Goal: Information Seeking & Learning: Learn about a topic

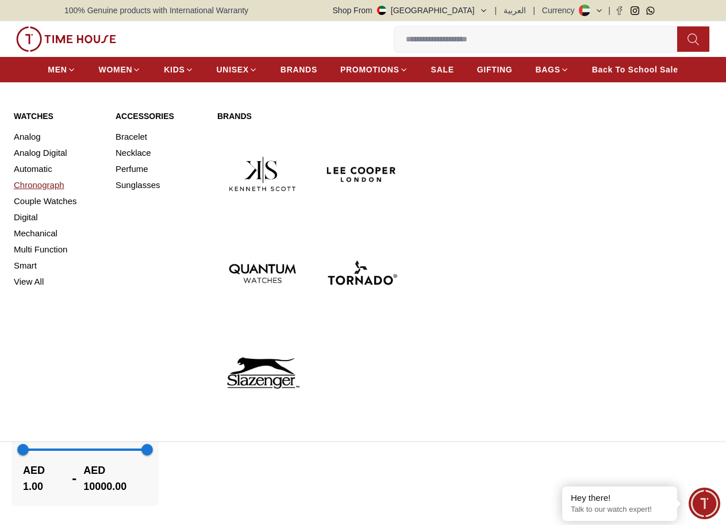
click at [50, 193] on link "Chronograph" at bounding box center [58, 185] width 88 height 16
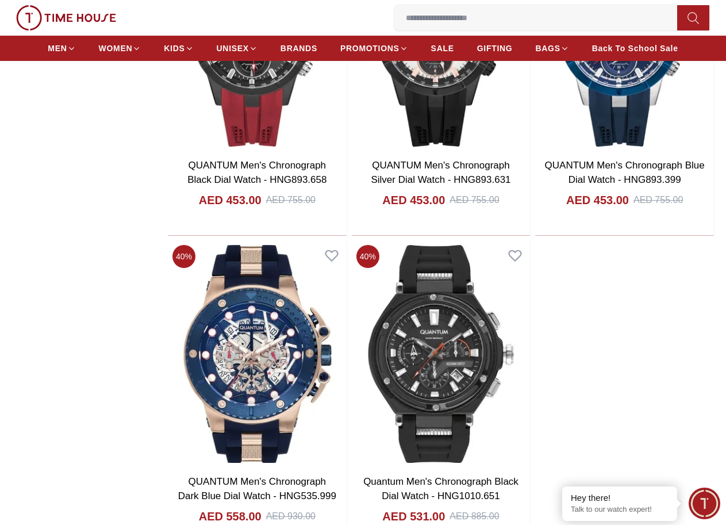
scroll to position [1841, 0]
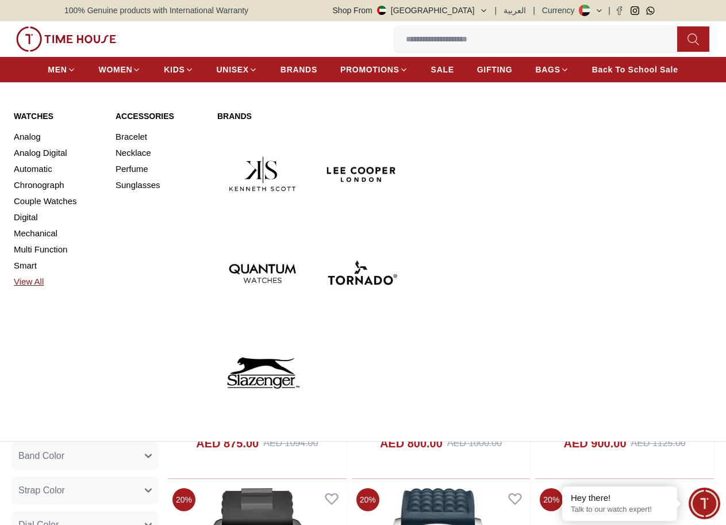
click at [31, 290] on link "View All" at bounding box center [58, 282] width 88 height 16
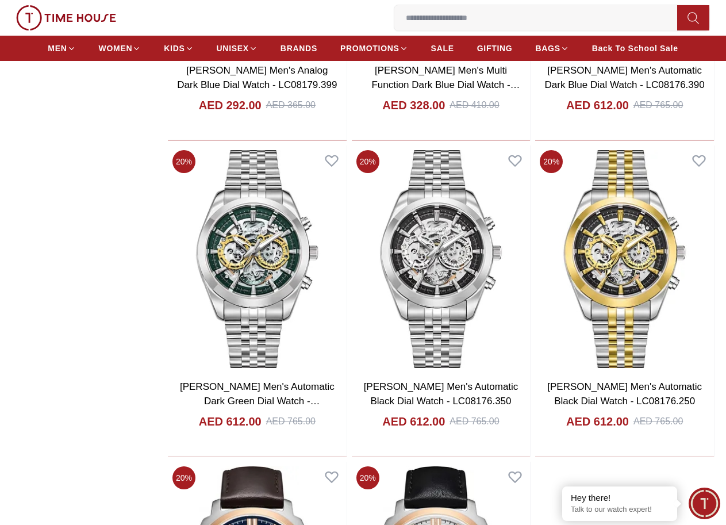
scroll to position [1726, 0]
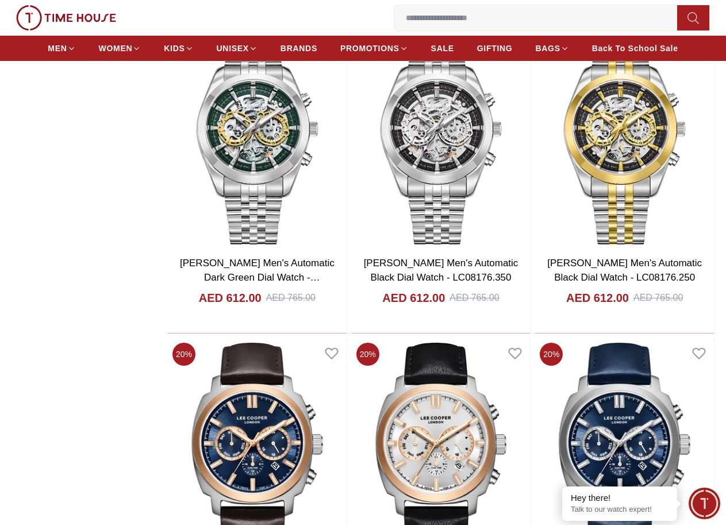
scroll to position [1898, 0]
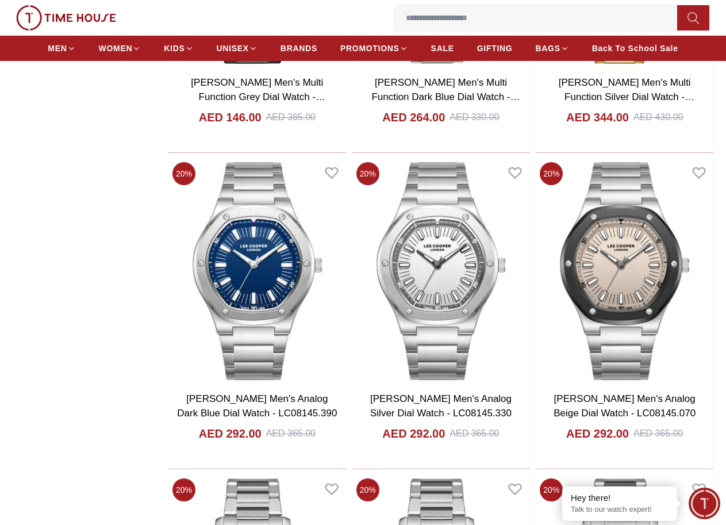
scroll to position [3509, 0]
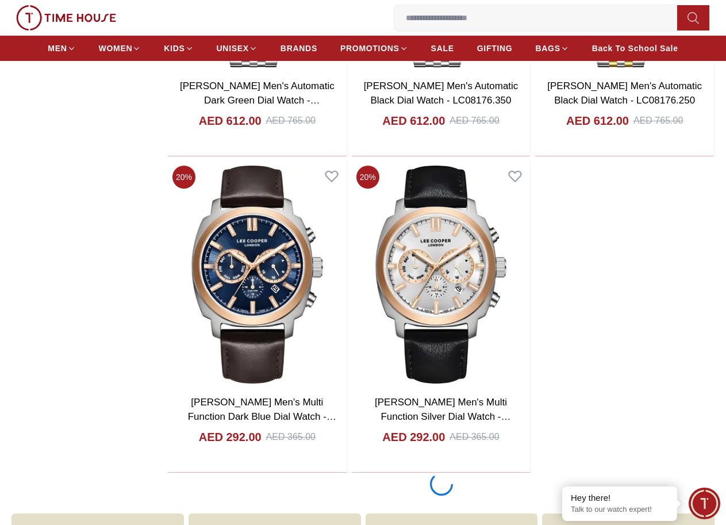
scroll to position [1956, 0]
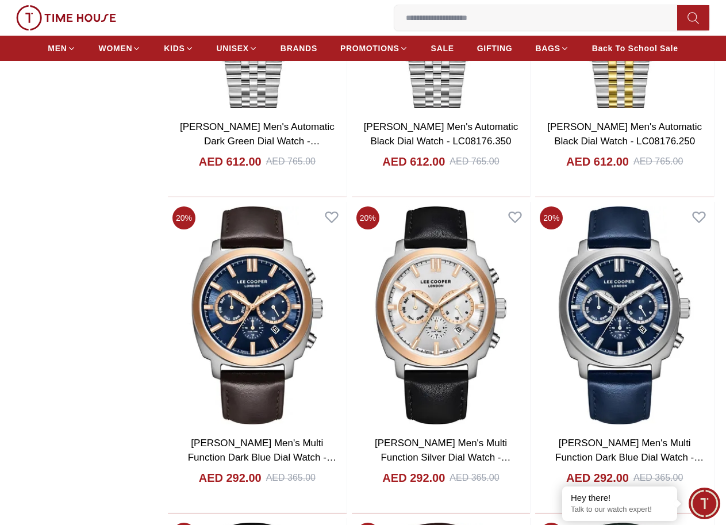
scroll to position [1852, 0]
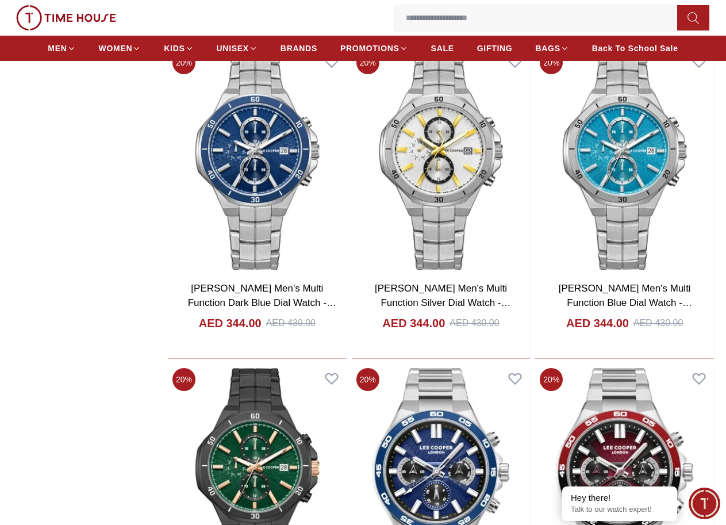
scroll to position [5533, 0]
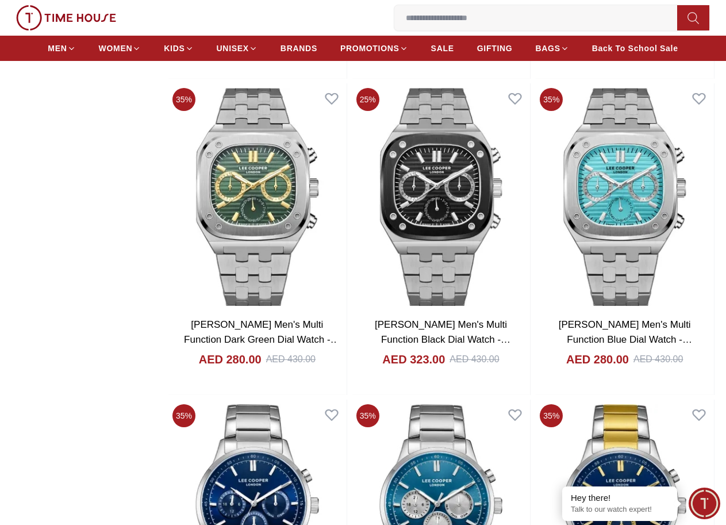
scroll to position [9617, 0]
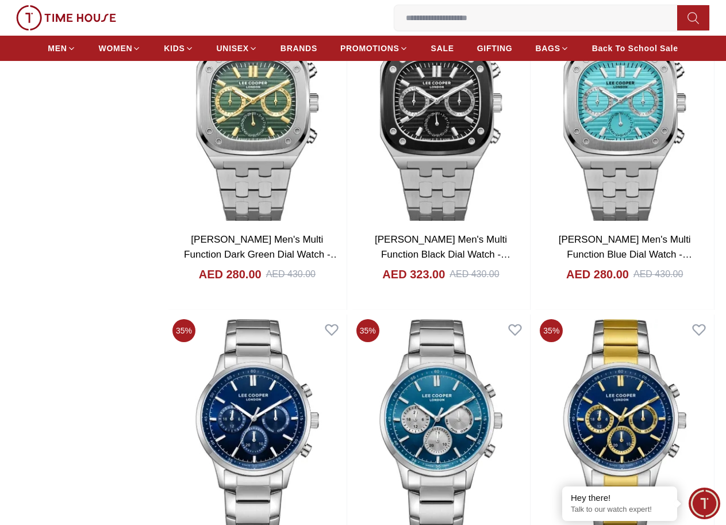
scroll to position [9674, 0]
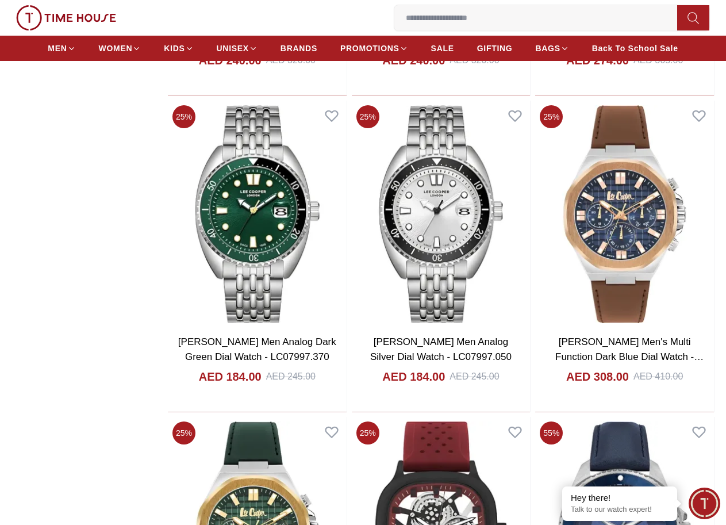
scroll to position [13355, 0]
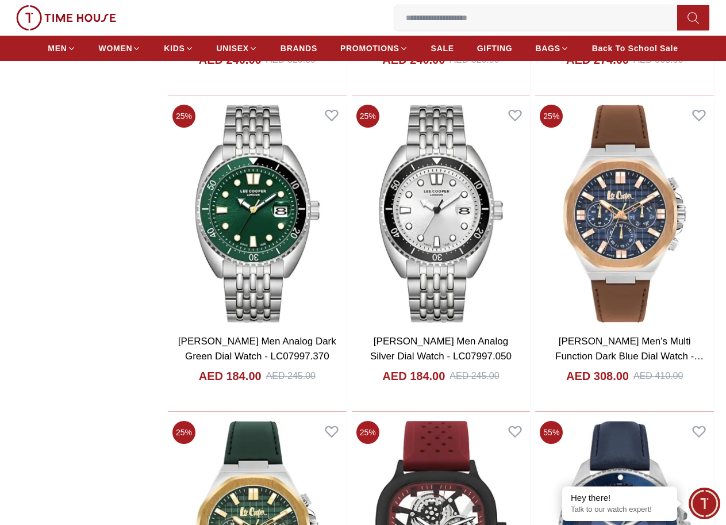
scroll to position [13585, 0]
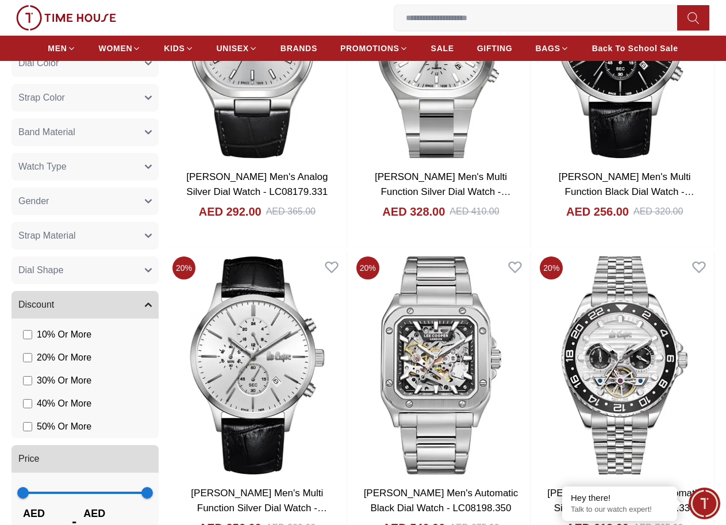
scroll to position [618, 0]
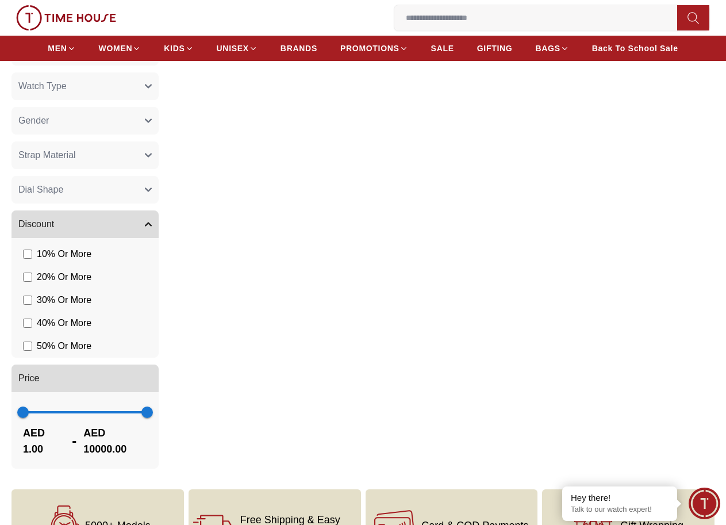
scroll to position [618, 0]
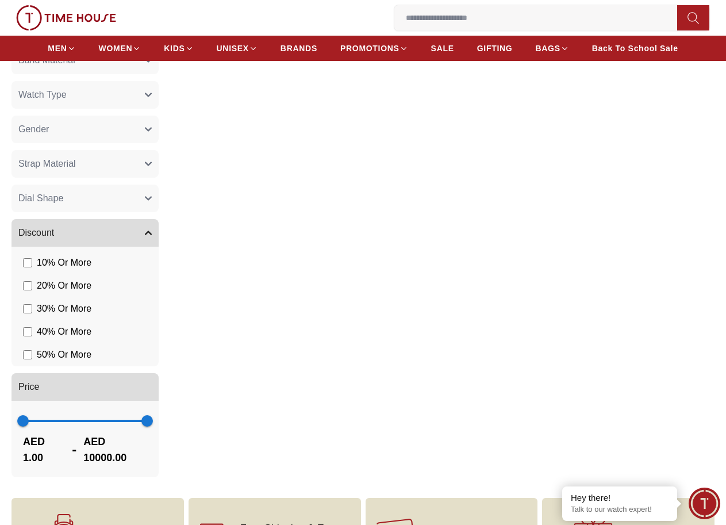
click at [74, 343] on li "40 % Or More" at bounding box center [87, 331] width 143 height 23
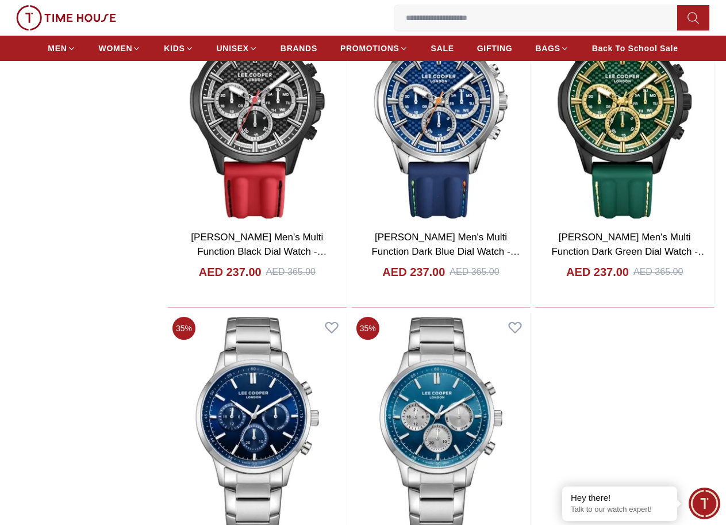
scroll to position [1768, 0]
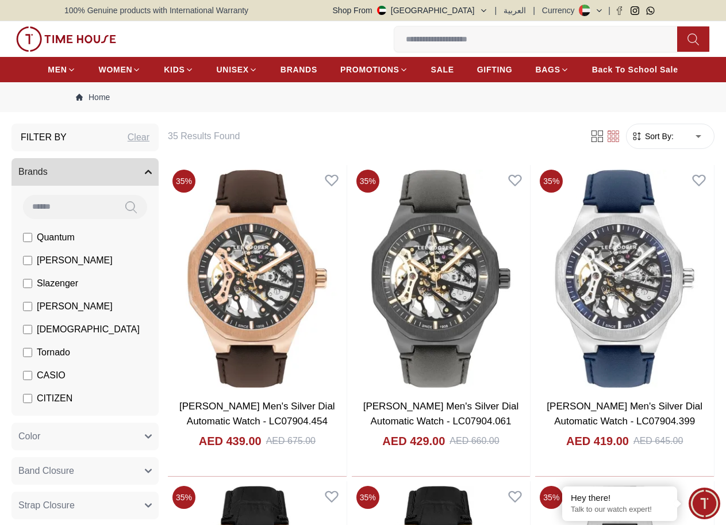
click at [0, 0] on img at bounding box center [0, 0] width 0 height 0
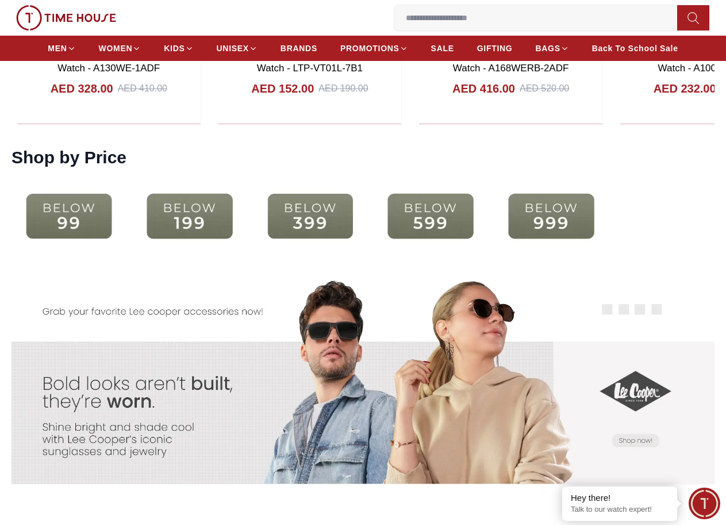
scroll to position [2071, 0]
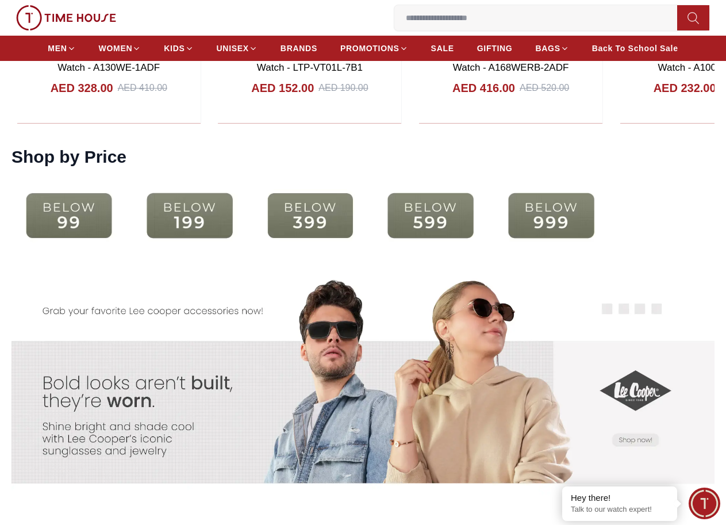
click at [247, 237] on img at bounding box center [189, 216] width 115 height 74
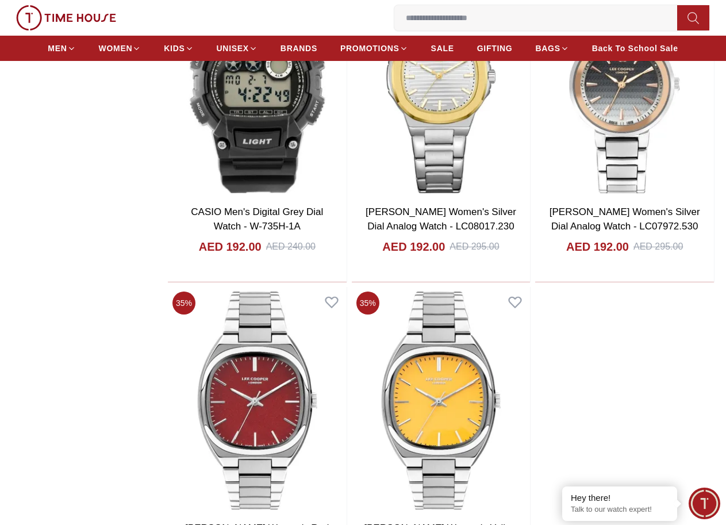
scroll to position [1783, 0]
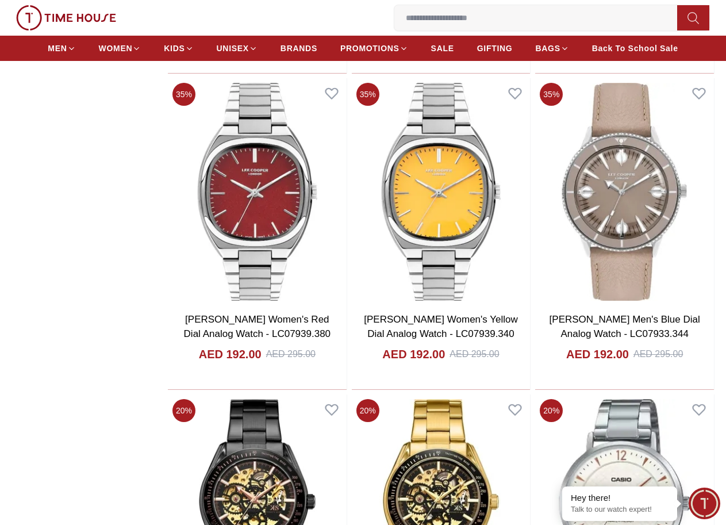
scroll to position [2013, 0]
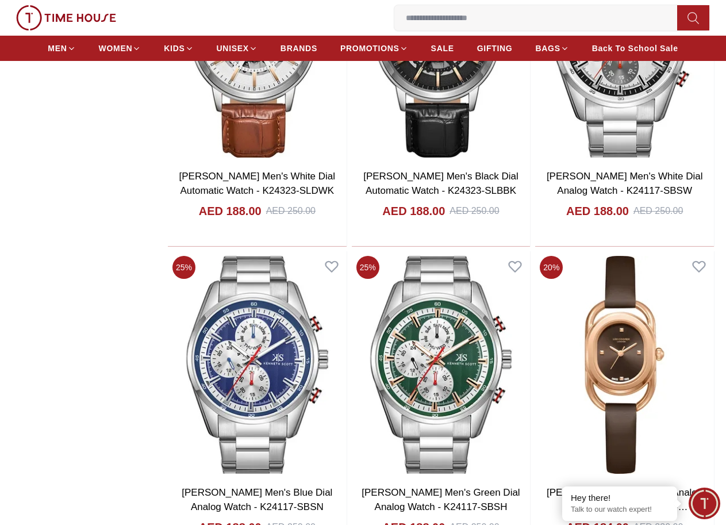
scroll to position [5637, 0]
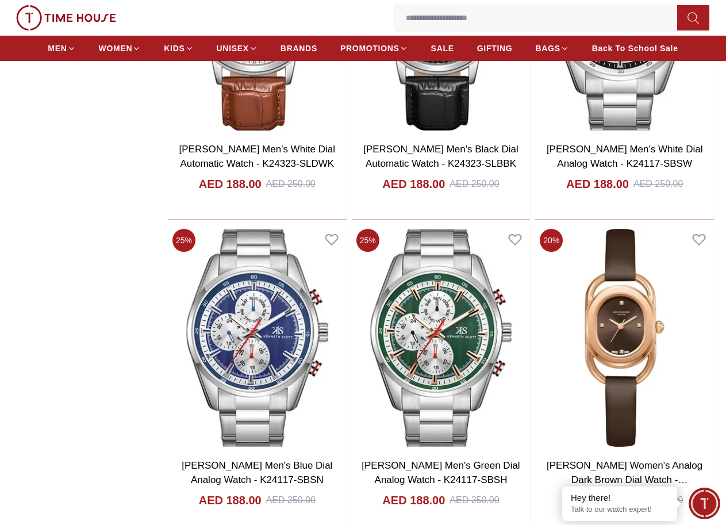
scroll to position [5579, 0]
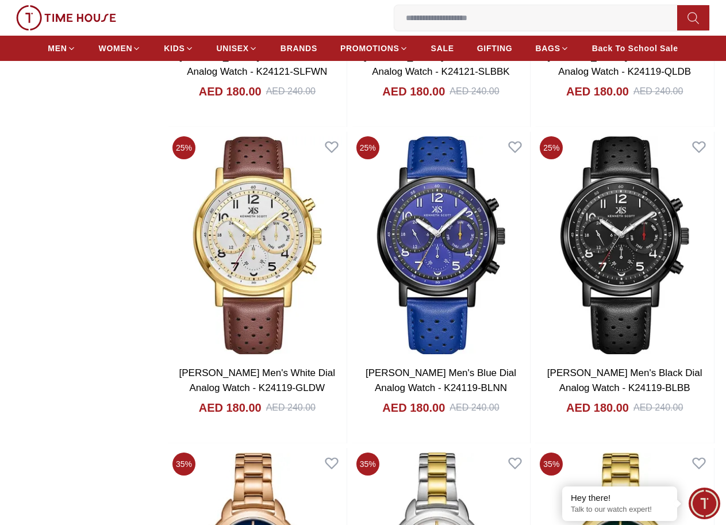
scroll to position [9564, 0]
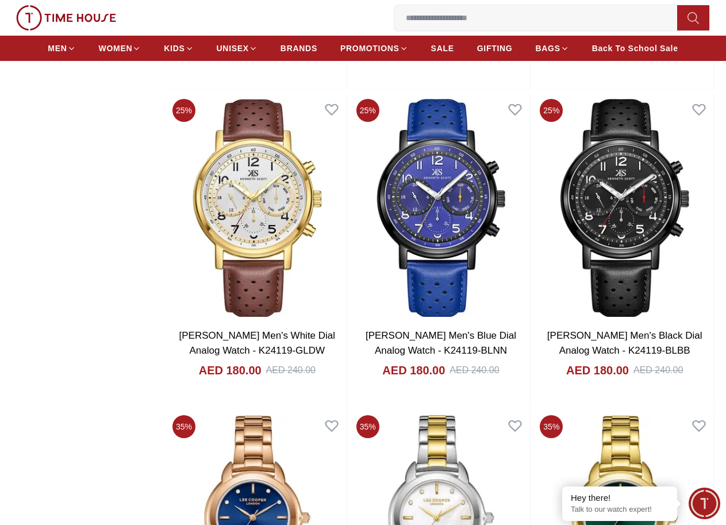
scroll to position [9641, 0]
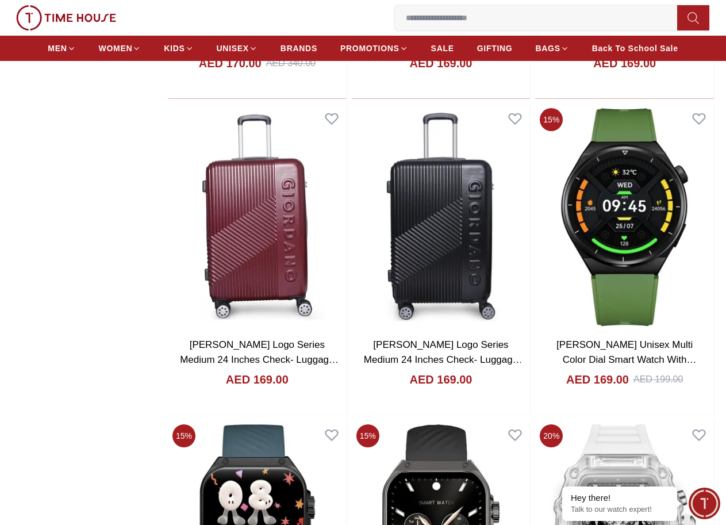
scroll to position [13666, 0]
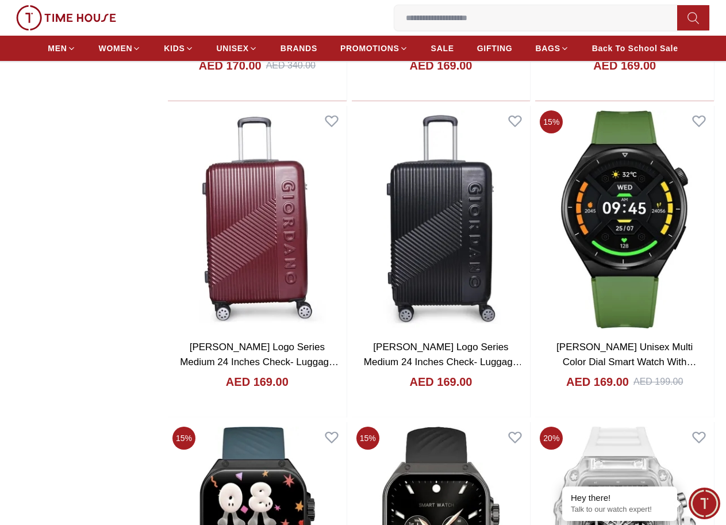
click at [0, 0] on img at bounding box center [0, 0] width 0 height 0
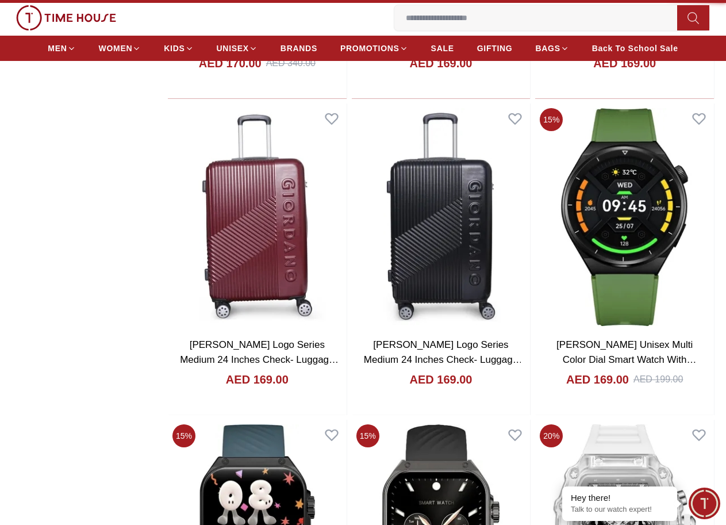
click at [0, 0] on img at bounding box center [0, 0] width 0 height 0
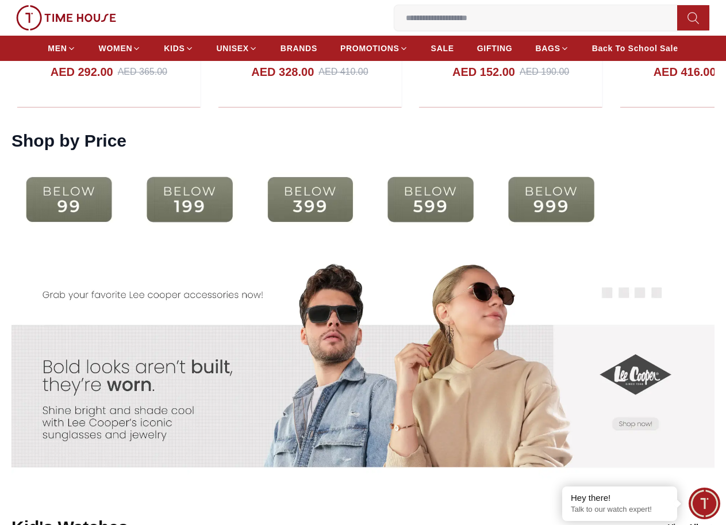
scroll to position [2071, 0]
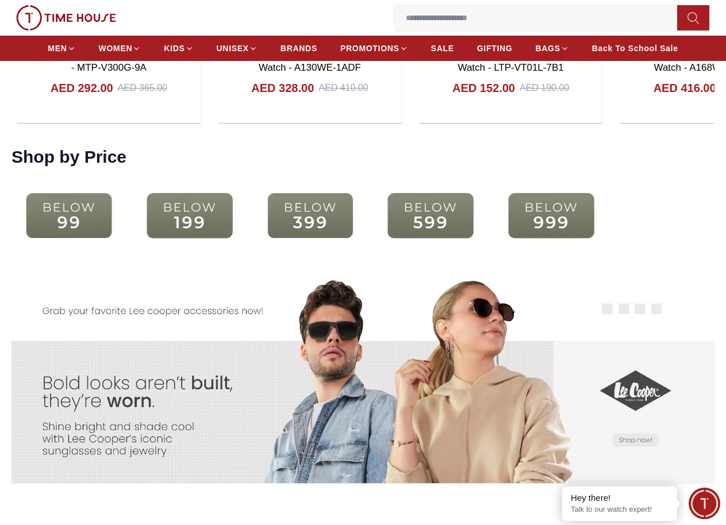
click at [121, 237] on img at bounding box center [69, 216] width 115 height 74
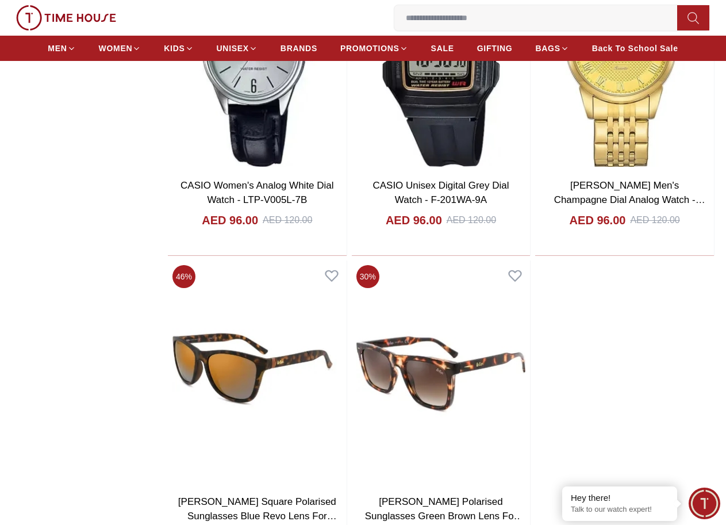
scroll to position [1841, 0]
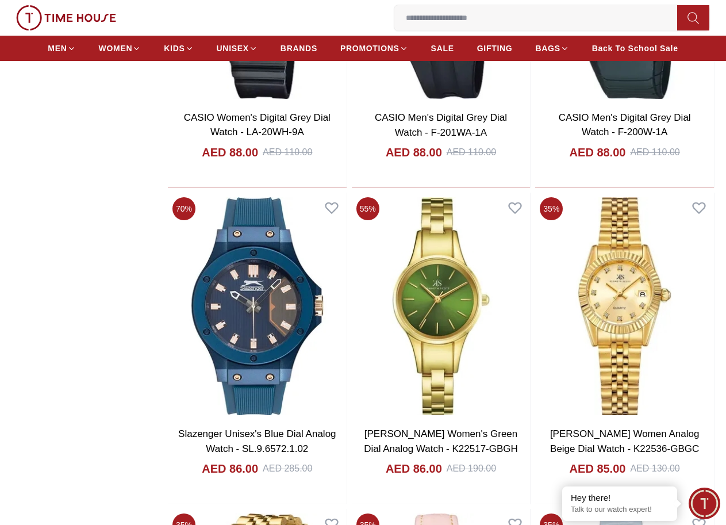
scroll to position [5752, 0]
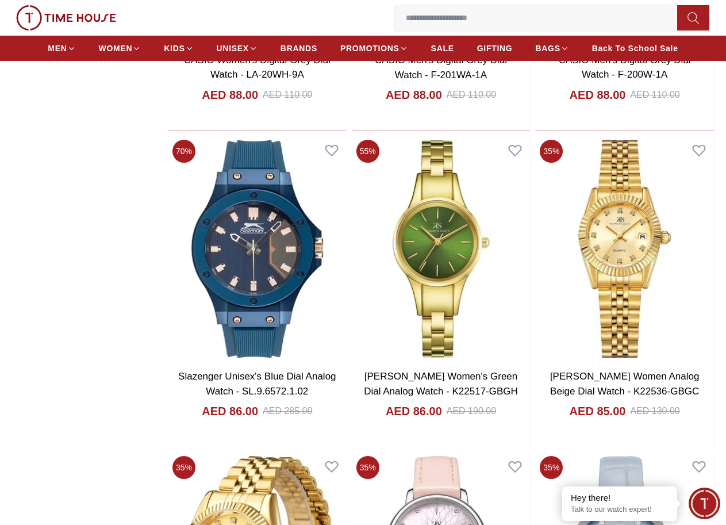
scroll to position [5809, 0]
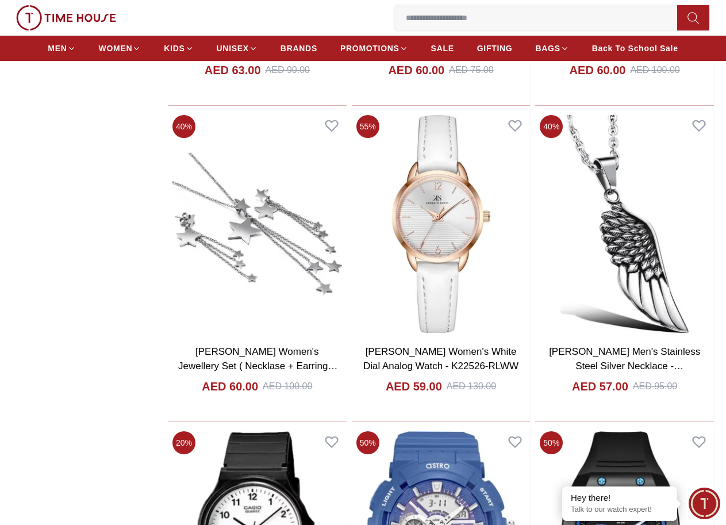
scroll to position [9721, 0]
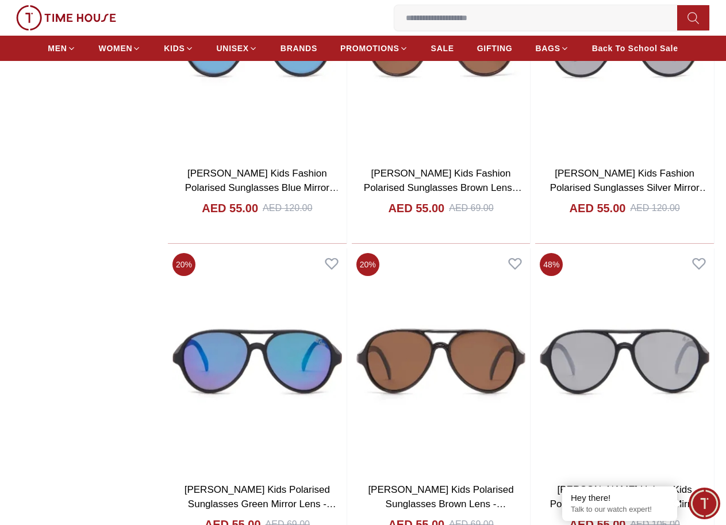
scroll to position [11504, 0]
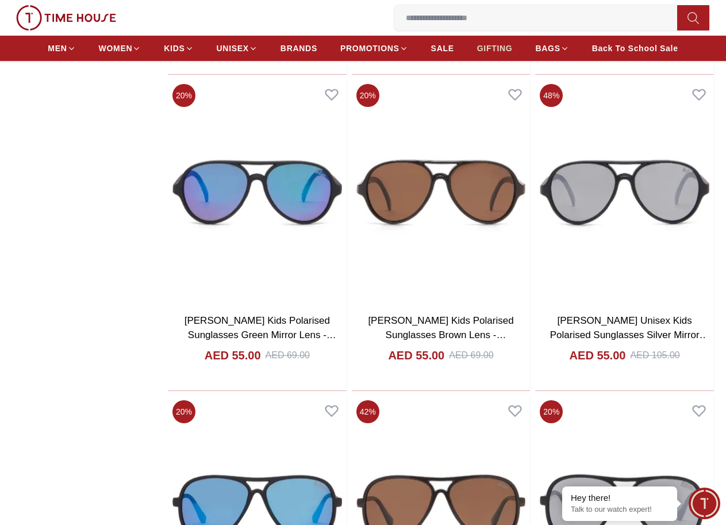
click at [507, 54] on span "GIFTING" at bounding box center [495, 49] width 36 height 12
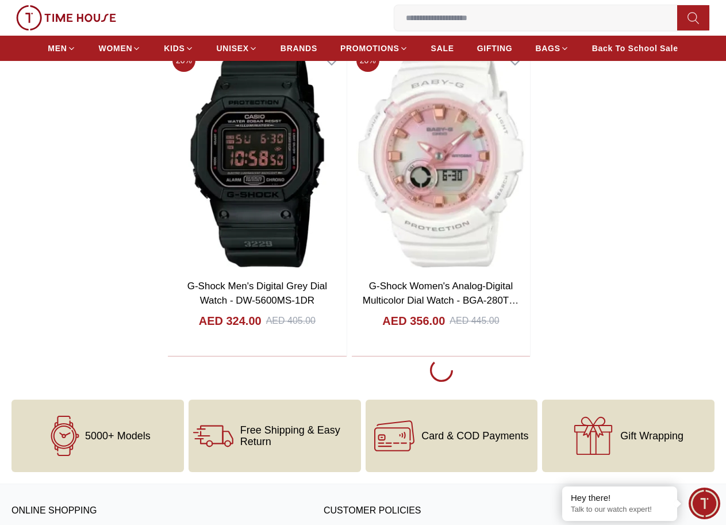
scroll to position [2243, 0]
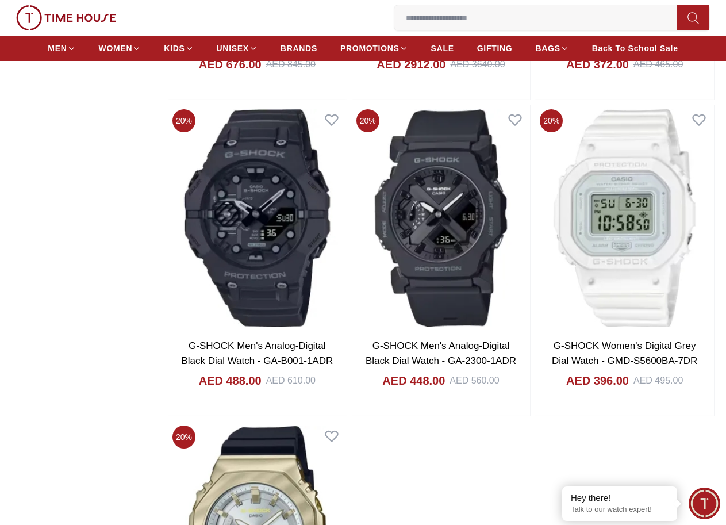
scroll to position [4084, 0]
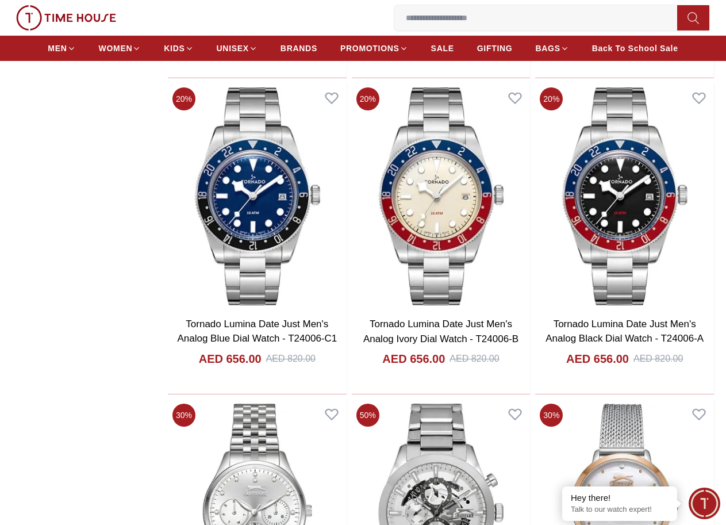
scroll to position [7765, 0]
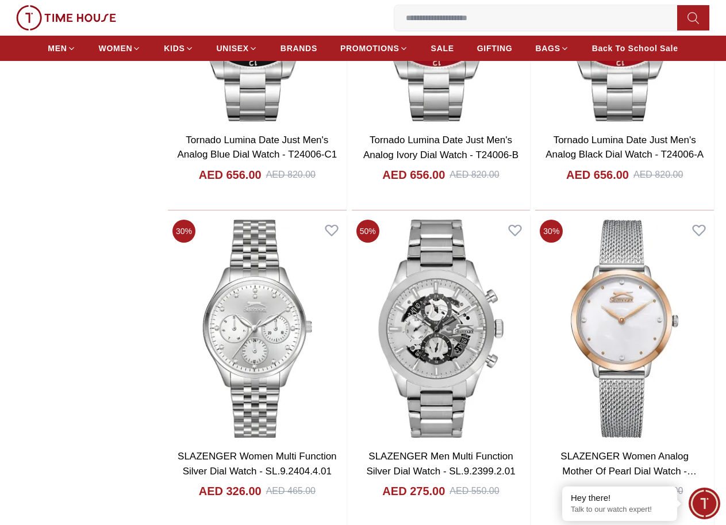
scroll to position [7880, 0]
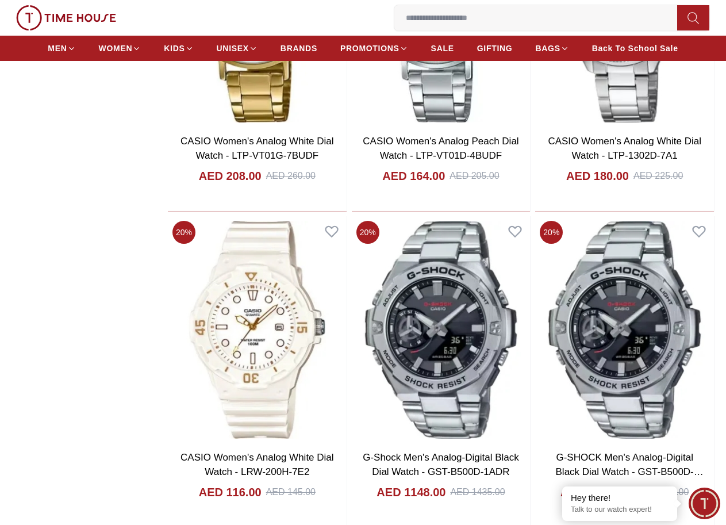
scroll to position [11730, 0]
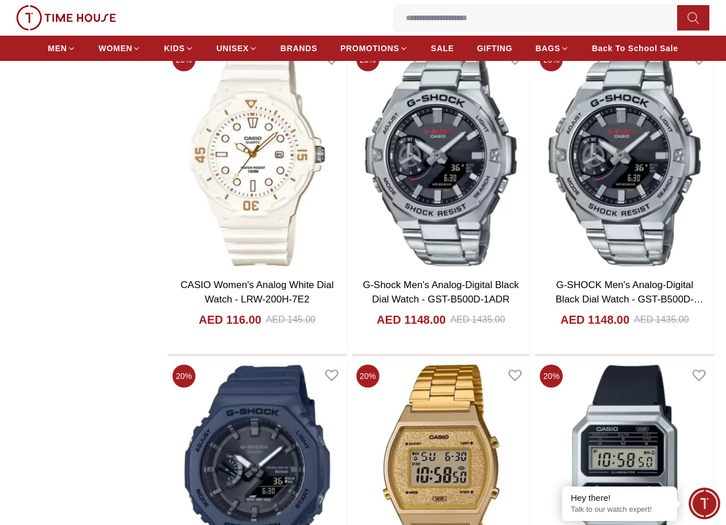
scroll to position [11791, 0]
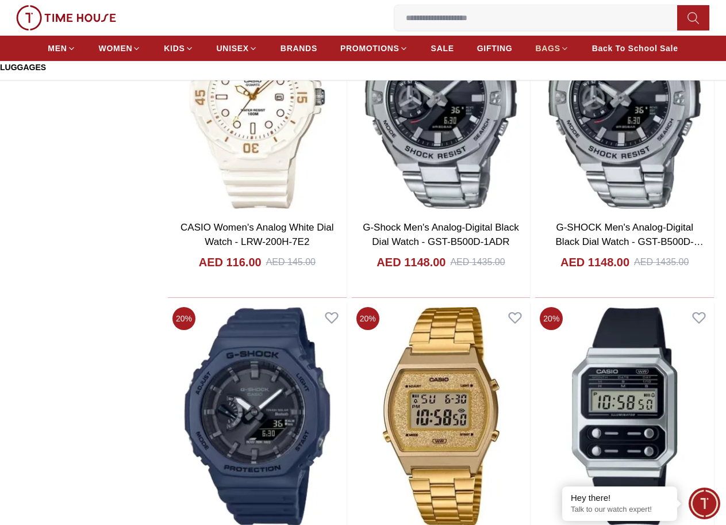
scroll to position [11964, 0]
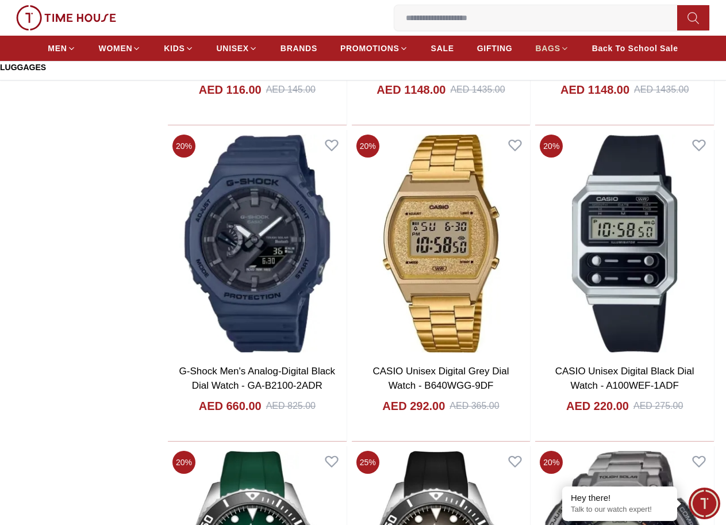
click at [560, 54] on span "BAGS" at bounding box center [548, 49] width 25 height 12
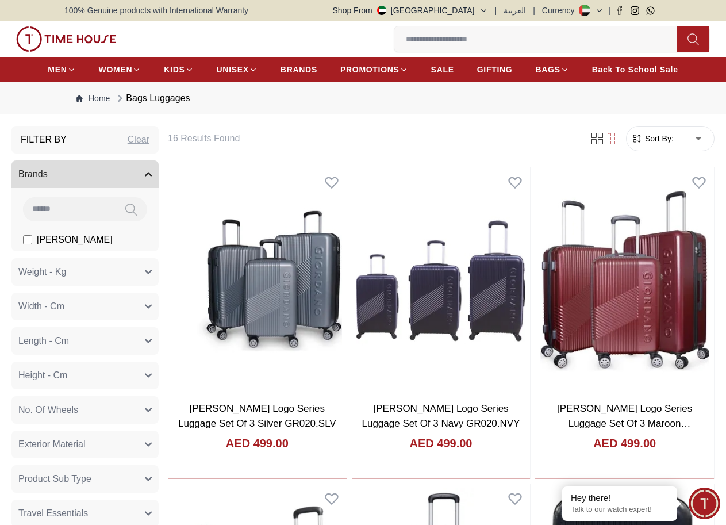
click at [156, 286] on button "Weight - Kg" at bounding box center [85, 272] width 147 height 28
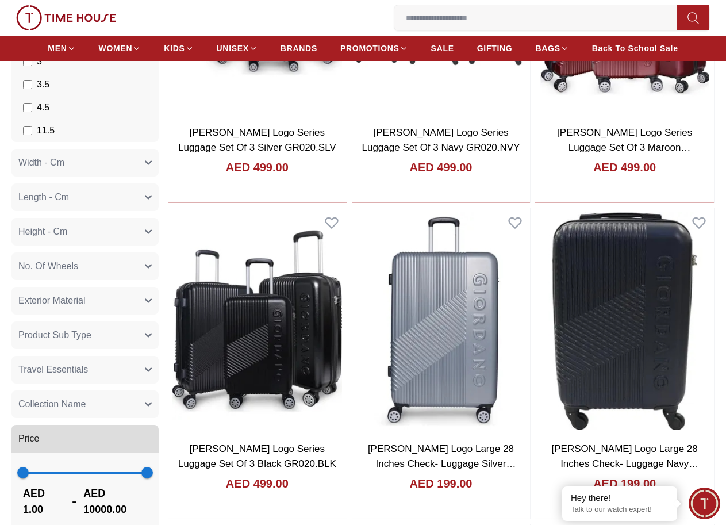
scroll to position [403, 0]
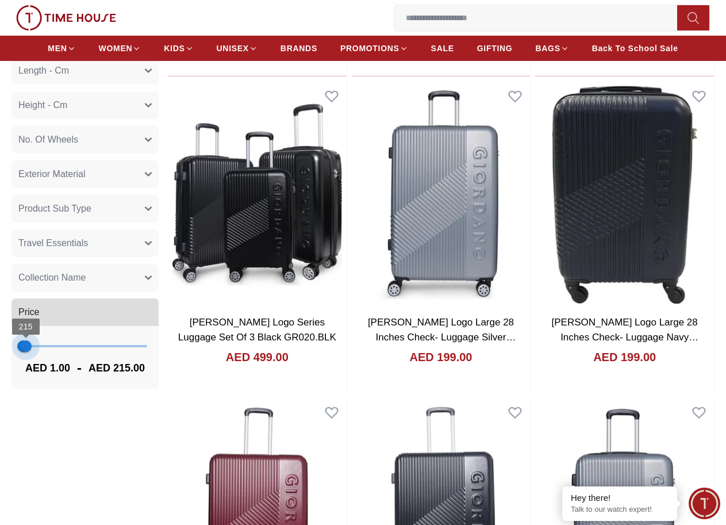
type input "***"
drag, startPoint x: 232, startPoint y: 370, endPoint x: 79, endPoint y: 381, distance: 154.0
click at [79, 381] on div "1 180 AED 1.00 - AED 180.00" at bounding box center [85, 357] width 147 height 63
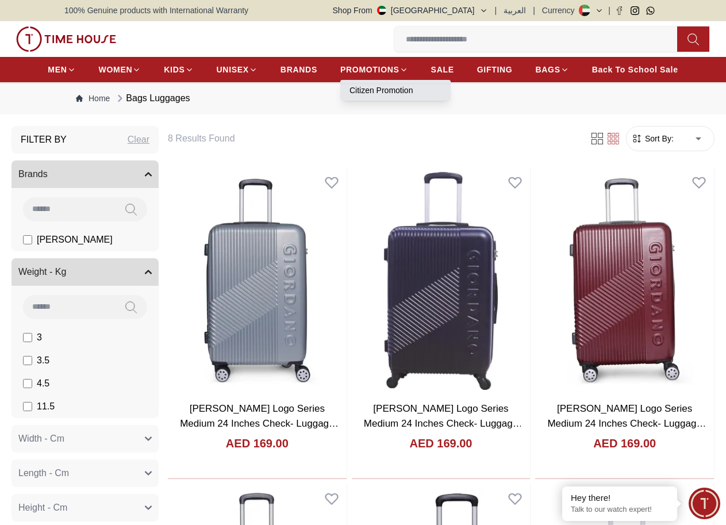
click at [399, 96] on link "Citizen Promotion" at bounding box center [396, 91] width 92 height 12
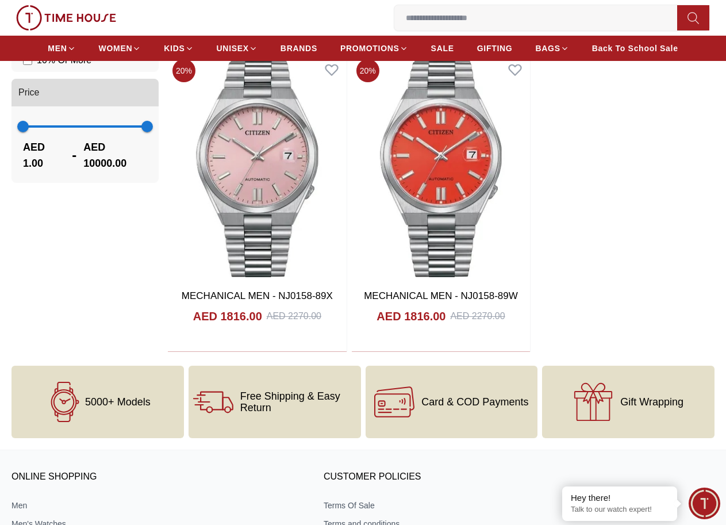
scroll to position [896, 0]
